Goal: Navigation & Orientation: Understand site structure

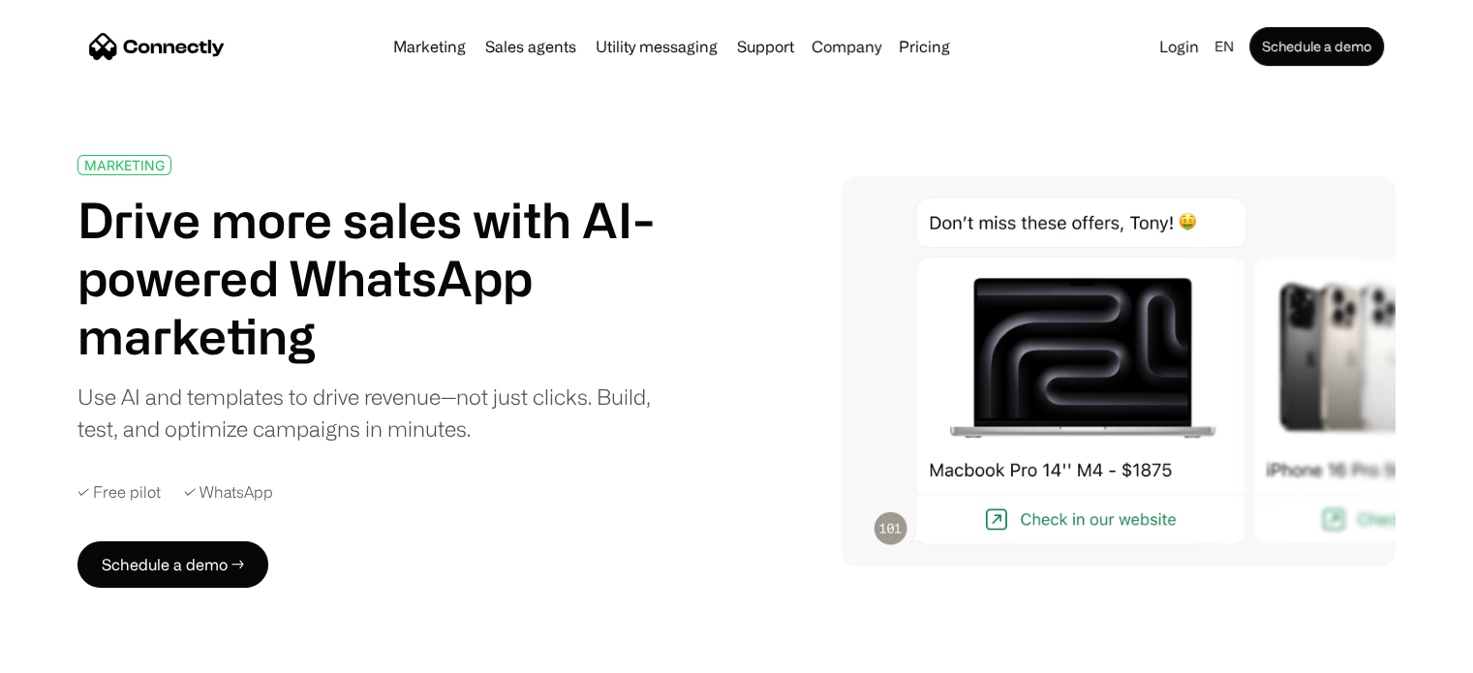
click at [507, 57] on div "Marketing Sales agents Utility messaging Support Company About us Careers Conta…" at bounding box center [672, 46] width 572 height 27
click at [509, 45] on link "Sales agents" at bounding box center [531, 46] width 107 height 15
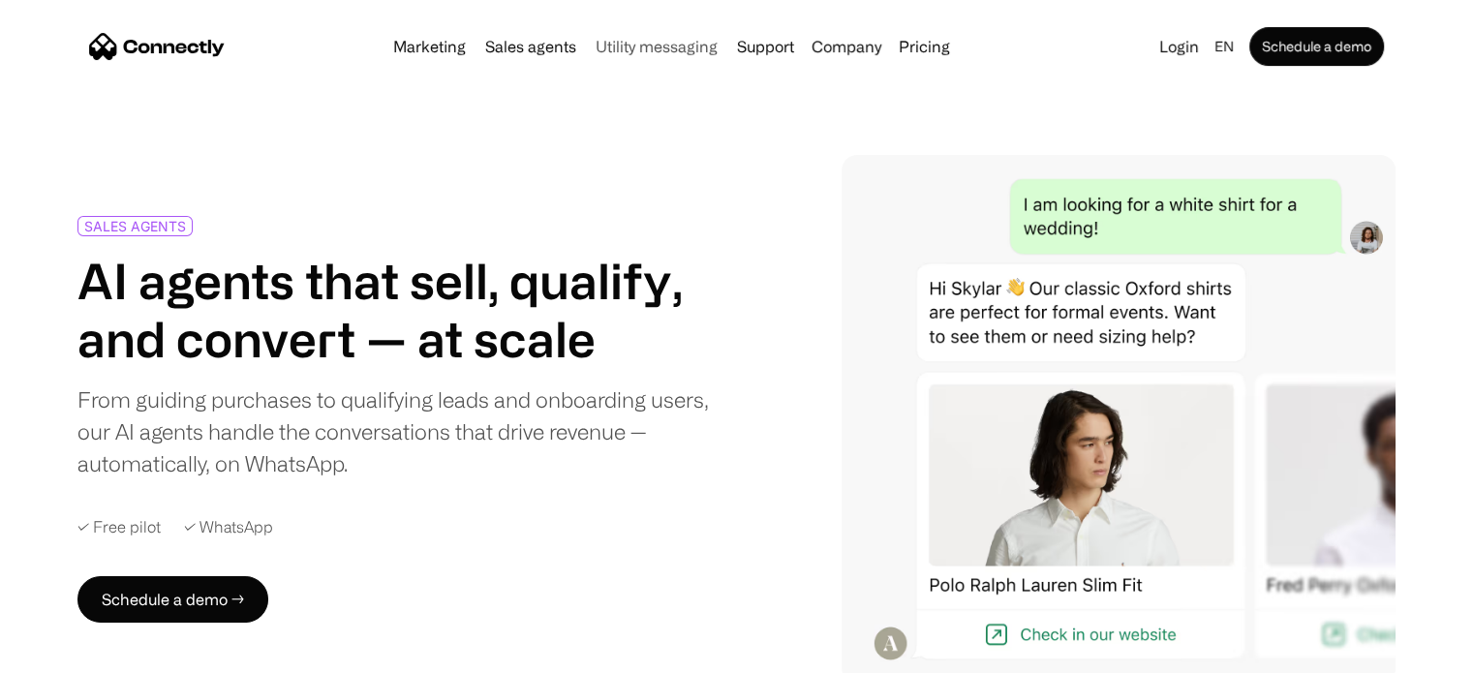
click at [647, 53] on link "Utility messaging" at bounding box center [657, 46] width 138 height 15
